Goal: Information Seeking & Learning: Learn about a topic

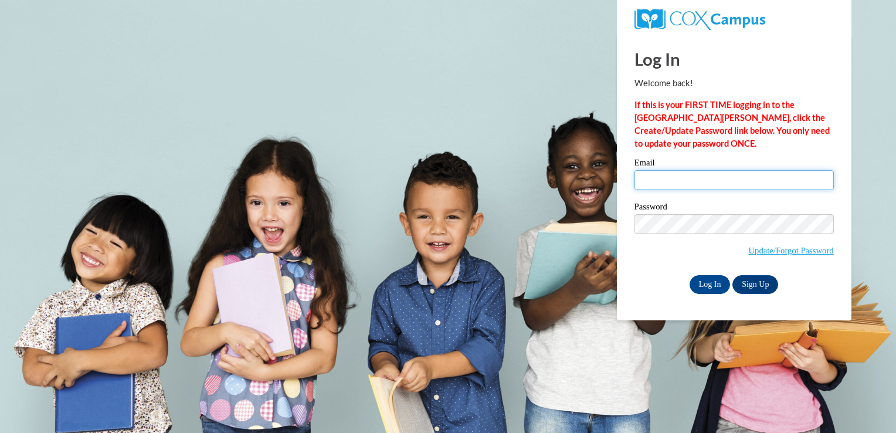
click at [706, 189] on input "Email" at bounding box center [734, 180] width 199 height 20
type input "brittni.moore@carrollcountyschools.com"
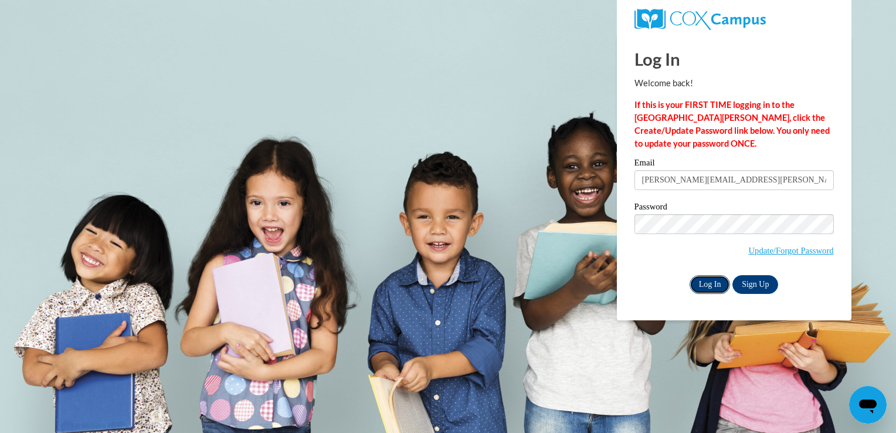
click at [715, 287] on input "Log In" at bounding box center [710, 284] width 41 height 19
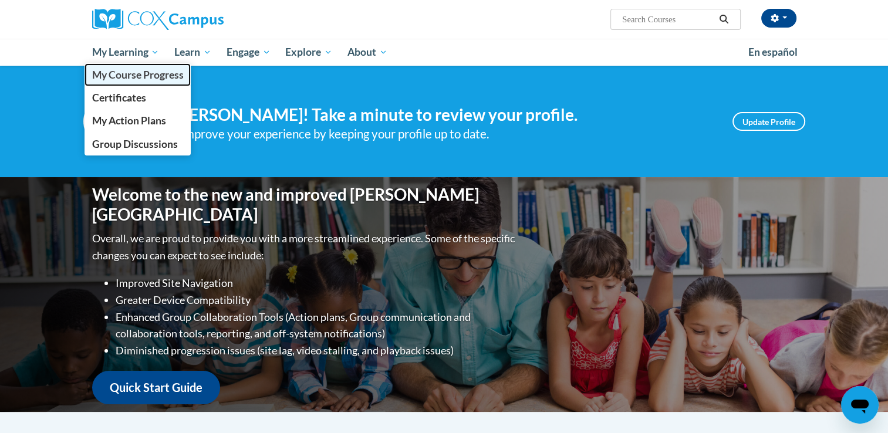
click at [125, 76] on span "My Course Progress" at bounding box center [138, 75] width 92 height 12
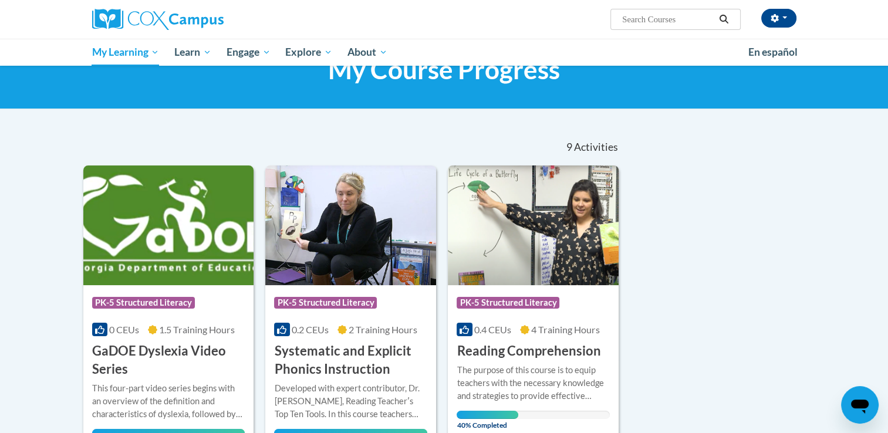
scroll to position [66, 0]
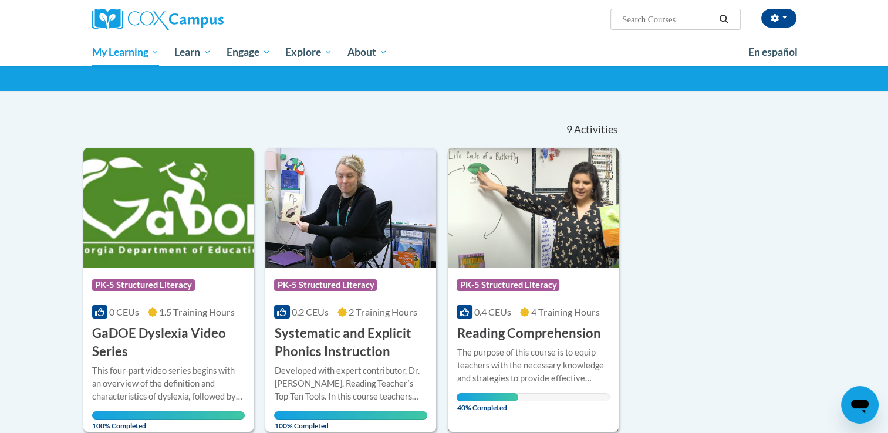
click at [561, 223] on img at bounding box center [533, 208] width 171 height 120
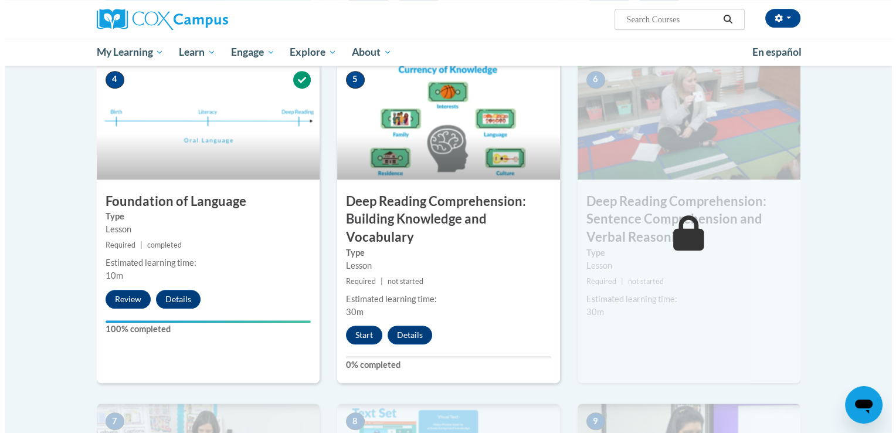
scroll to position [570, 0]
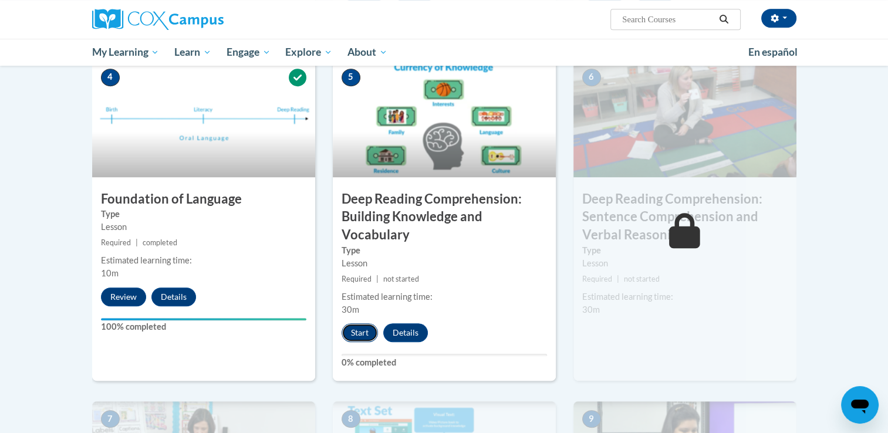
click at [353, 333] on button "Start" at bounding box center [359, 332] width 36 height 19
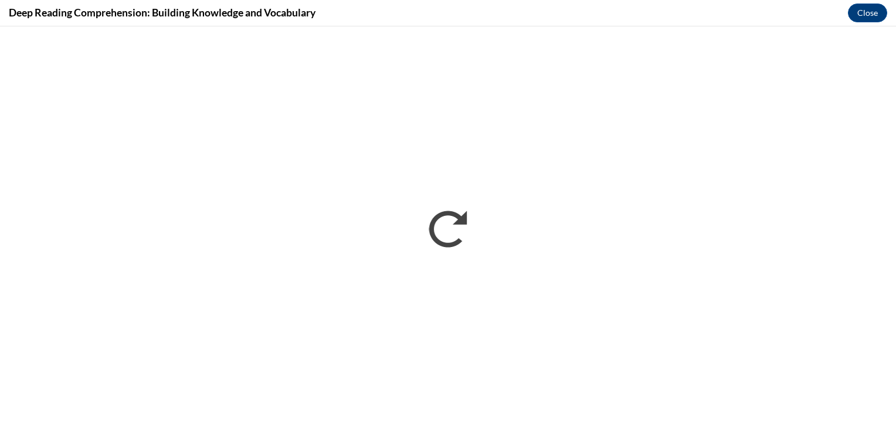
scroll to position [0, 0]
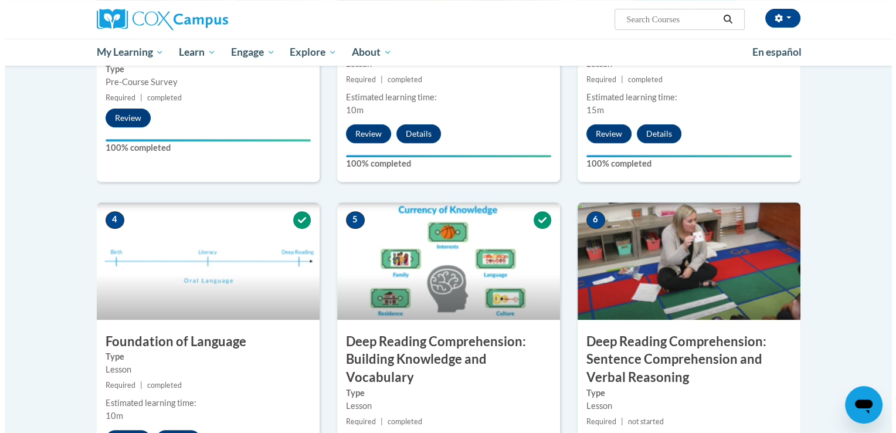
scroll to position [491, 0]
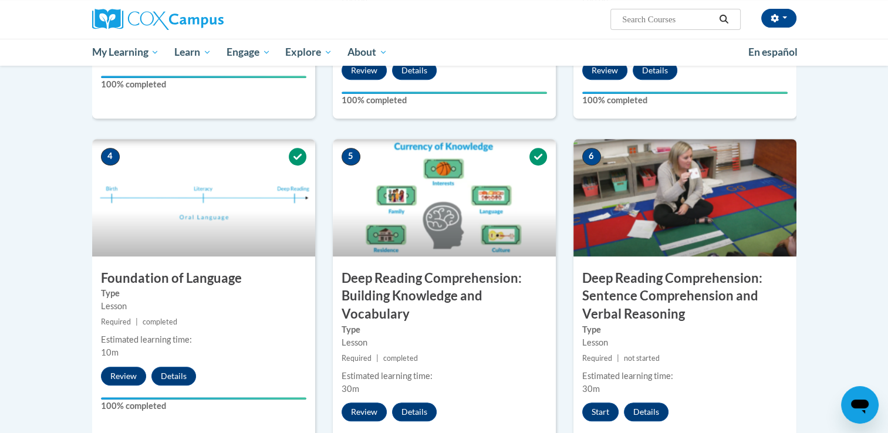
click at [618, 372] on div "Estimated learning time:" at bounding box center [684, 376] width 205 height 13
click at [603, 415] on button "Start" at bounding box center [600, 411] width 36 height 19
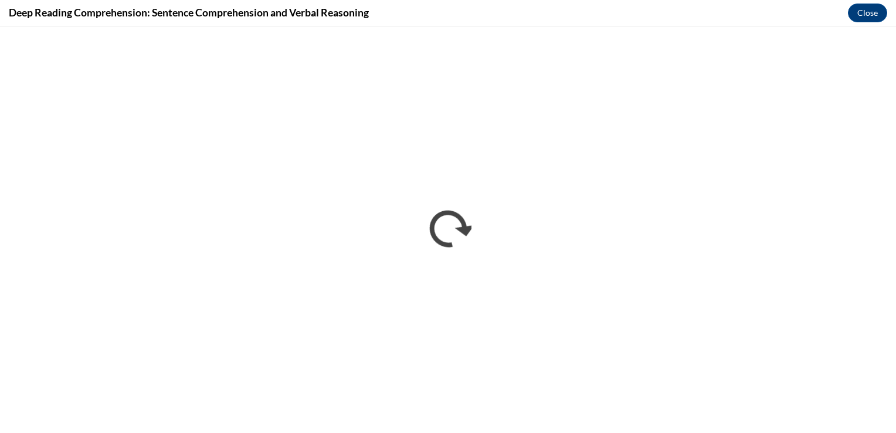
scroll to position [0, 0]
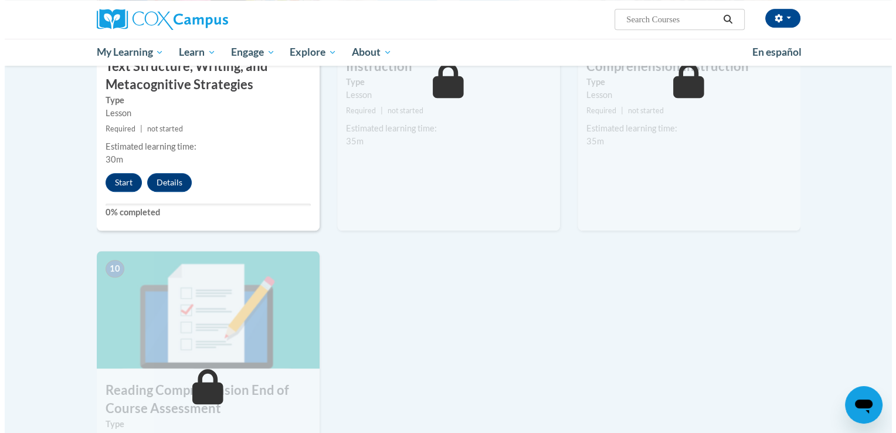
scroll to position [1063, 0]
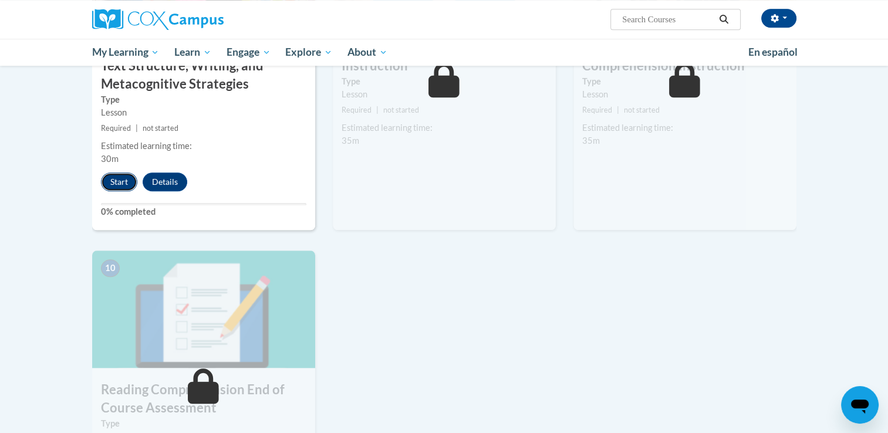
click at [116, 174] on button "Start" at bounding box center [119, 181] width 36 height 19
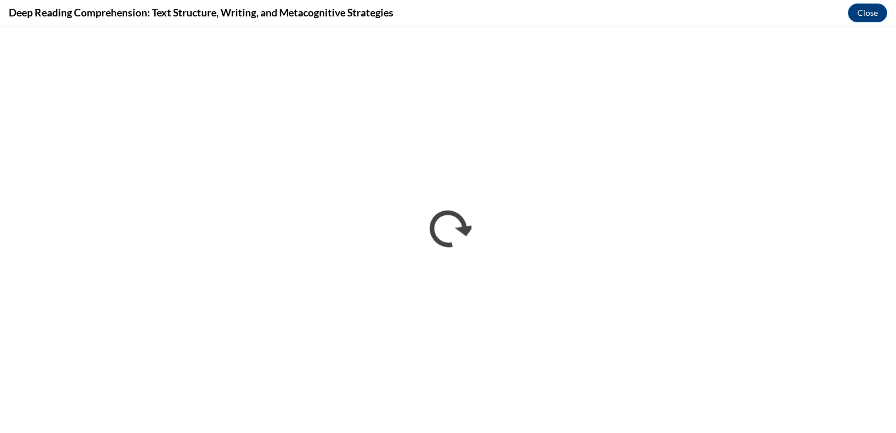
scroll to position [0, 0]
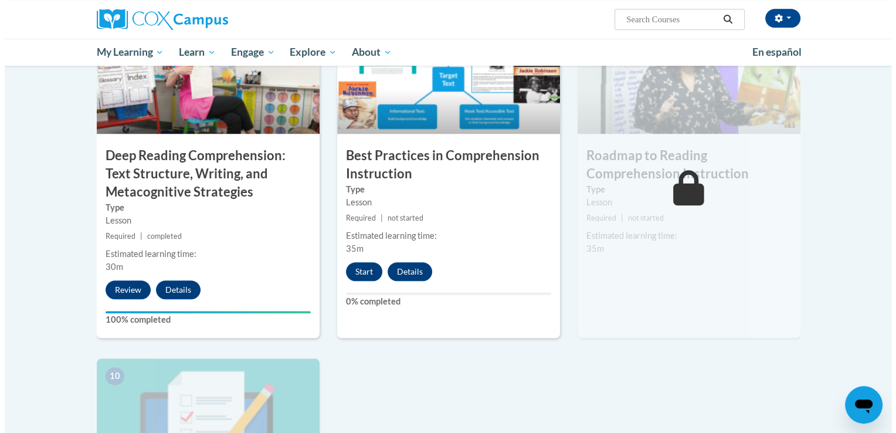
scroll to position [956, 0]
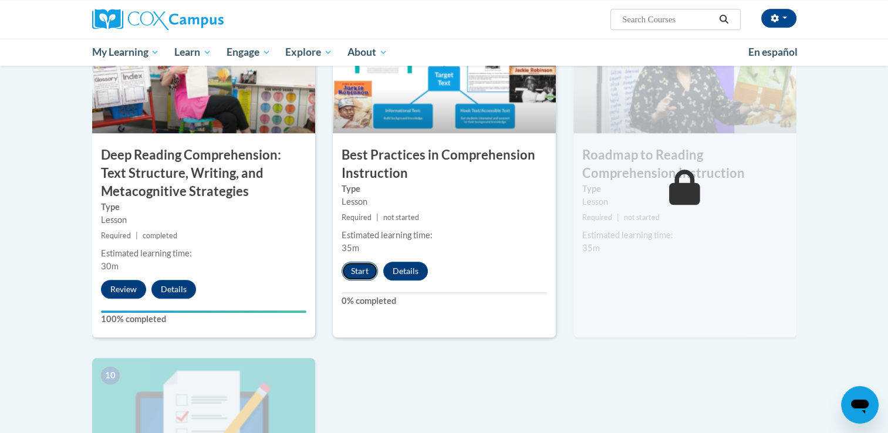
click at [363, 273] on button "Start" at bounding box center [359, 271] width 36 height 19
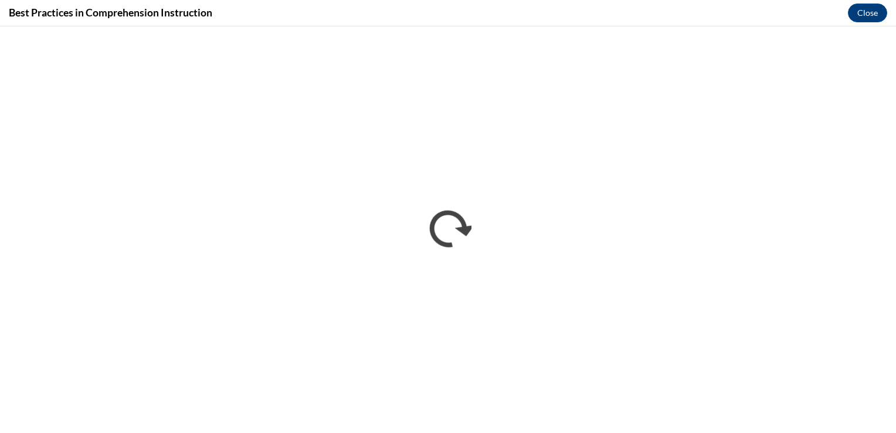
scroll to position [0, 0]
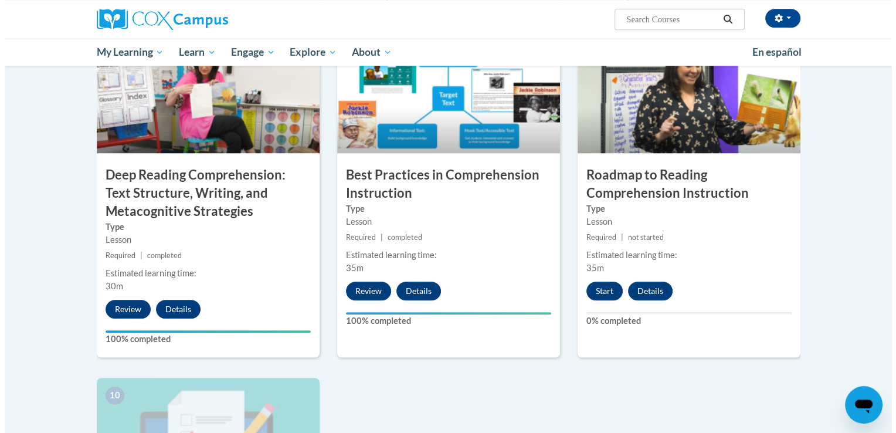
scroll to position [937, 0]
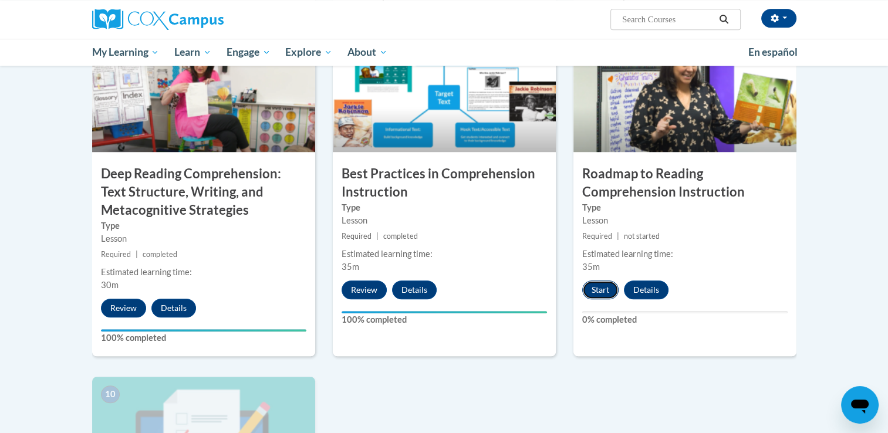
click at [600, 291] on button "Start" at bounding box center [600, 289] width 36 height 19
